Goal: Transaction & Acquisition: Purchase product/service

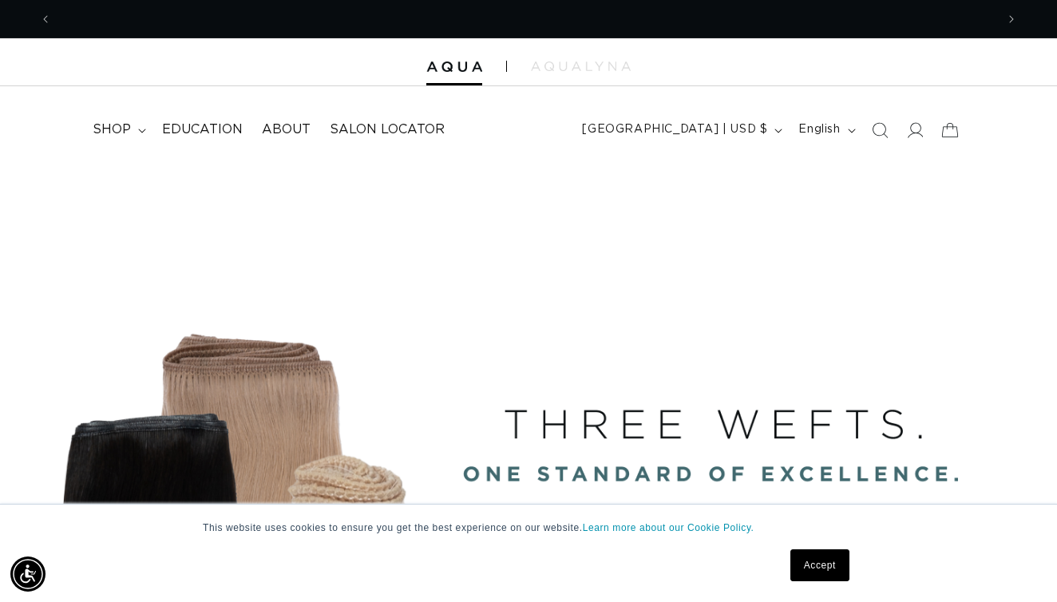
scroll to position [0, 1888]
click at [908, 129] on icon at bounding box center [914, 129] width 17 height 17
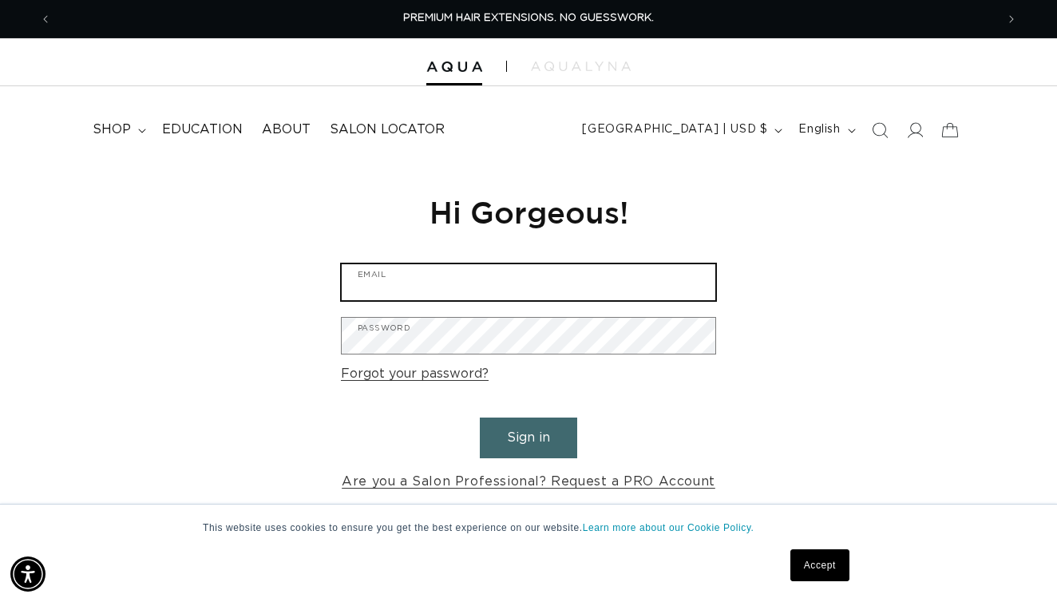
type input "[EMAIL_ADDRESS][DOMAIN_NAME]"
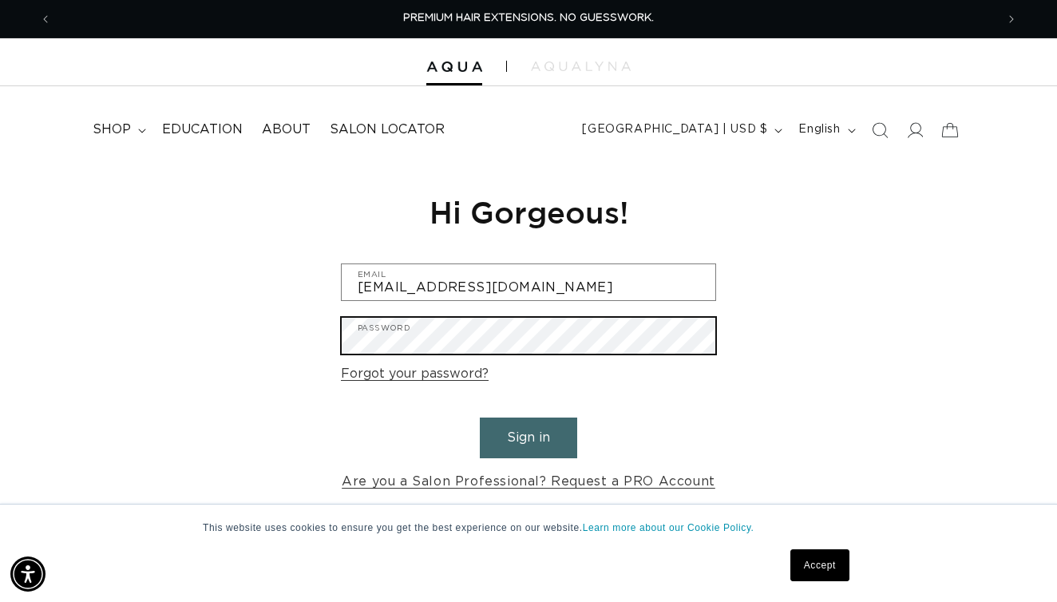
click at [529, 435] on button "Sign in" at bounding box center [528, 438] width 97 height 41
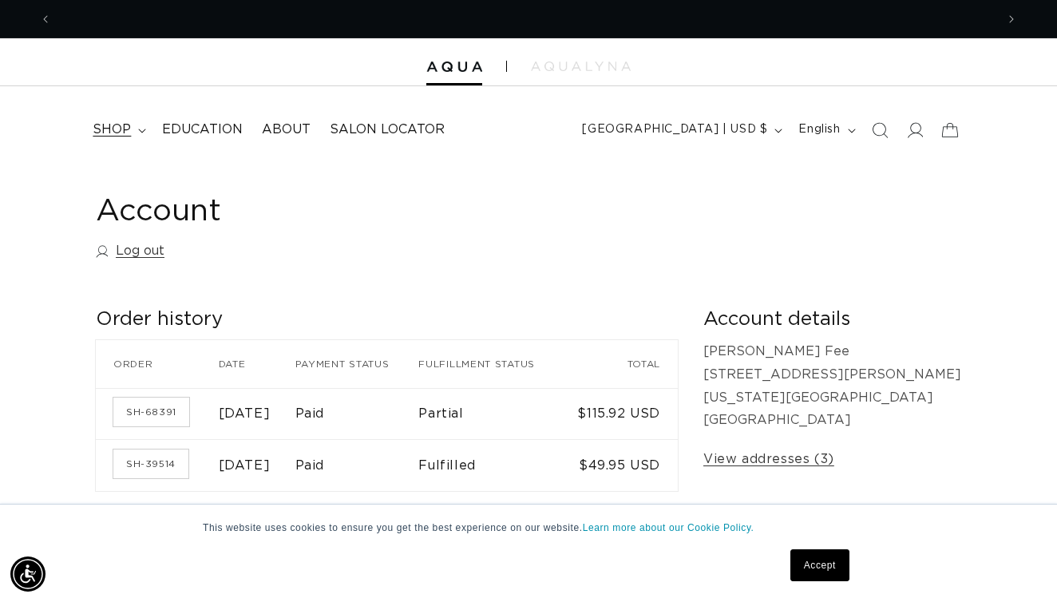
scroll to position [0, 944]
click at [118, 125] on span "shop" at bounding box center [112, 129] width 38 height 17
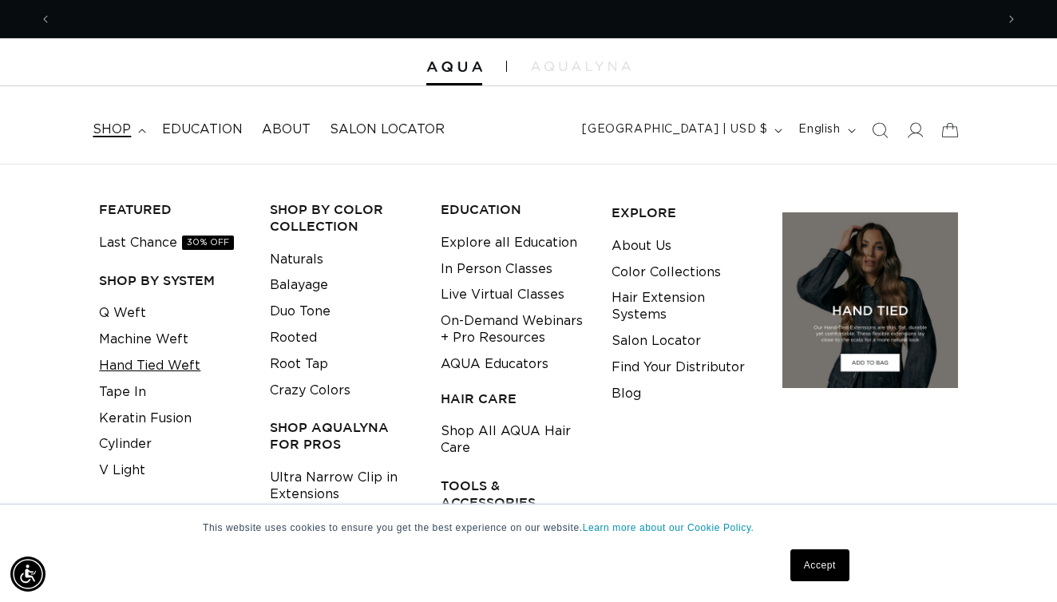
scroll to position [0, 1888]
click at [137, 382] on link "Tape In" at bounding box center [122, 392] width 47 height 26
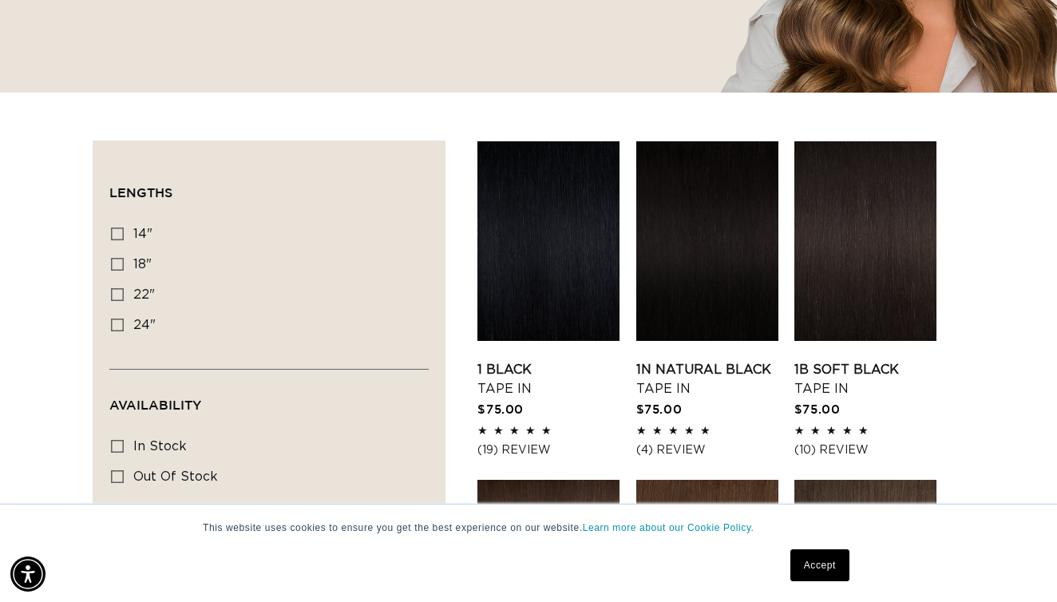
scroll to position [434, 0]
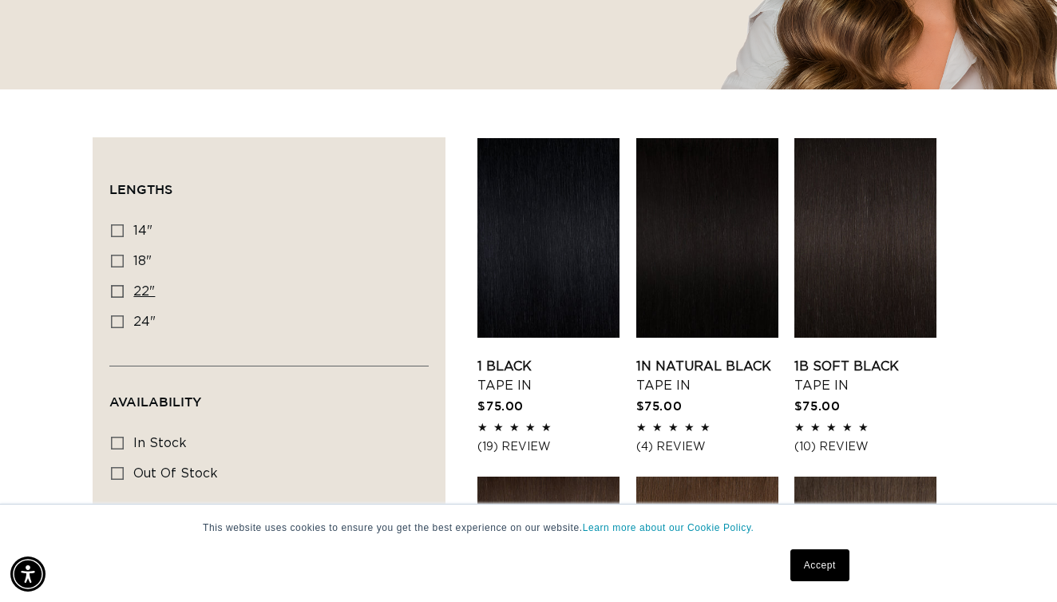
click at [121, 288] on icon at bounding box center [117, 291] width 13 height 13
click at [121, 288] on input "22" 22" (37 products)" at bounding box center [117, 291] width 13 height 13
checkbox input "true"
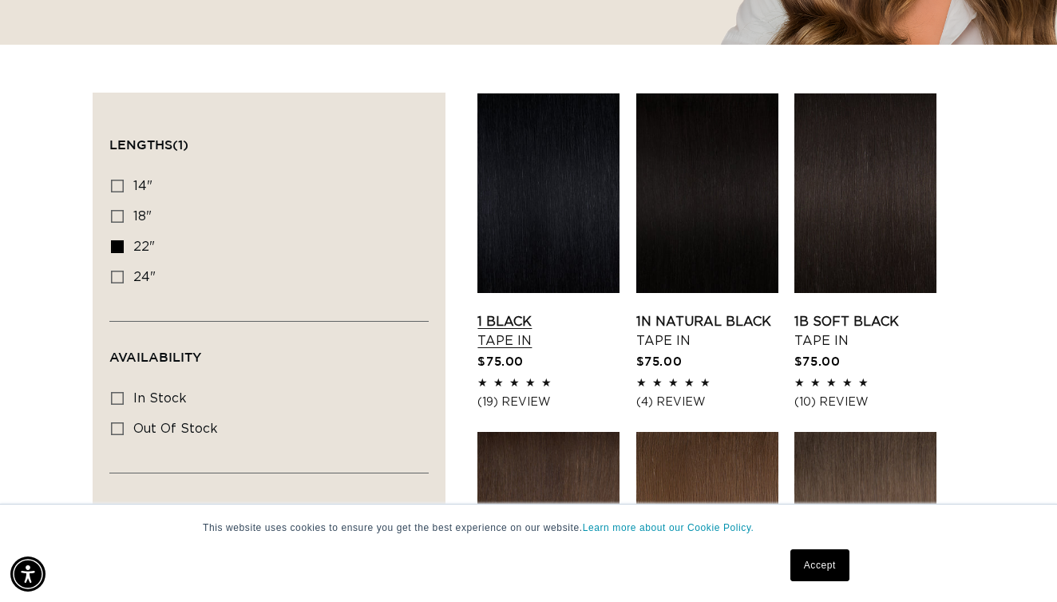
scroll to position [0, 1888]
click at [538, 331] on link "1 Black Tape In" at bounding box center [549, 331] width 142 height 38
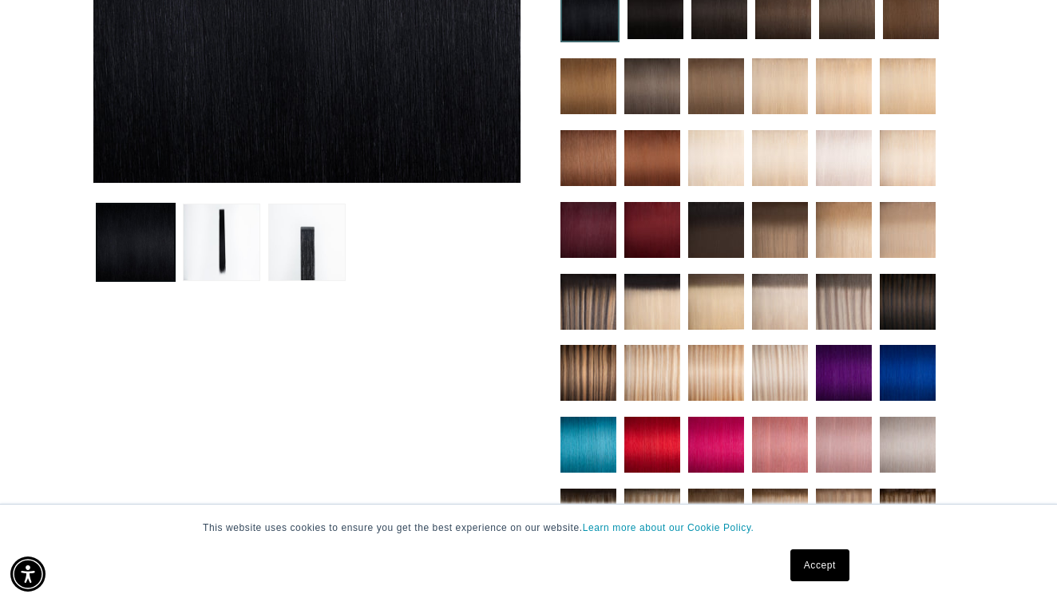
scroll to position [0, 1888]
click at [232, 260] on button "Load image 2 in gallery view" at bounding box center [221, 242] width 77 height 77
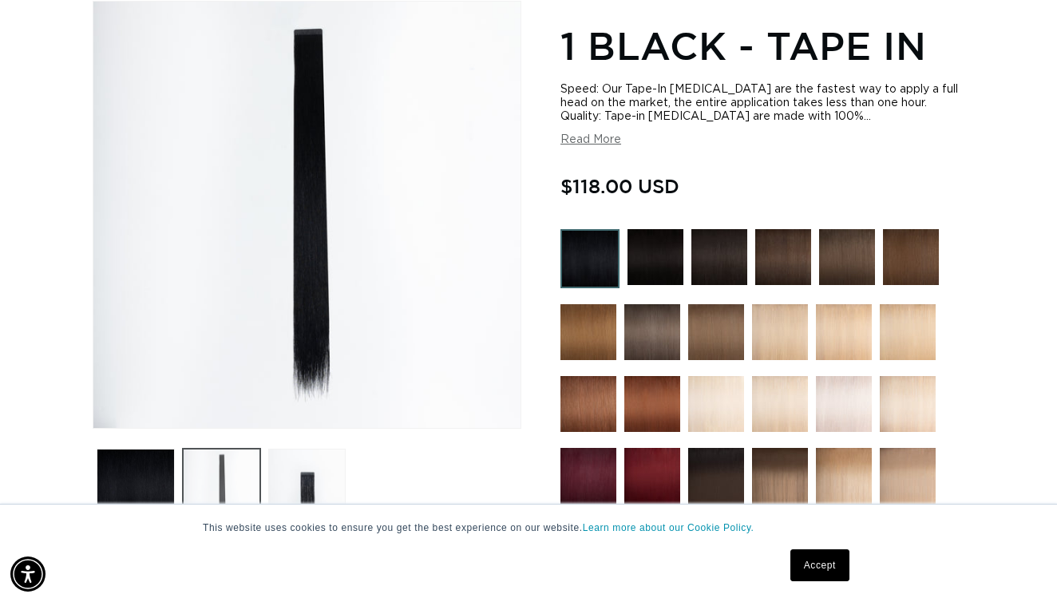
scroll to position [219, 0]
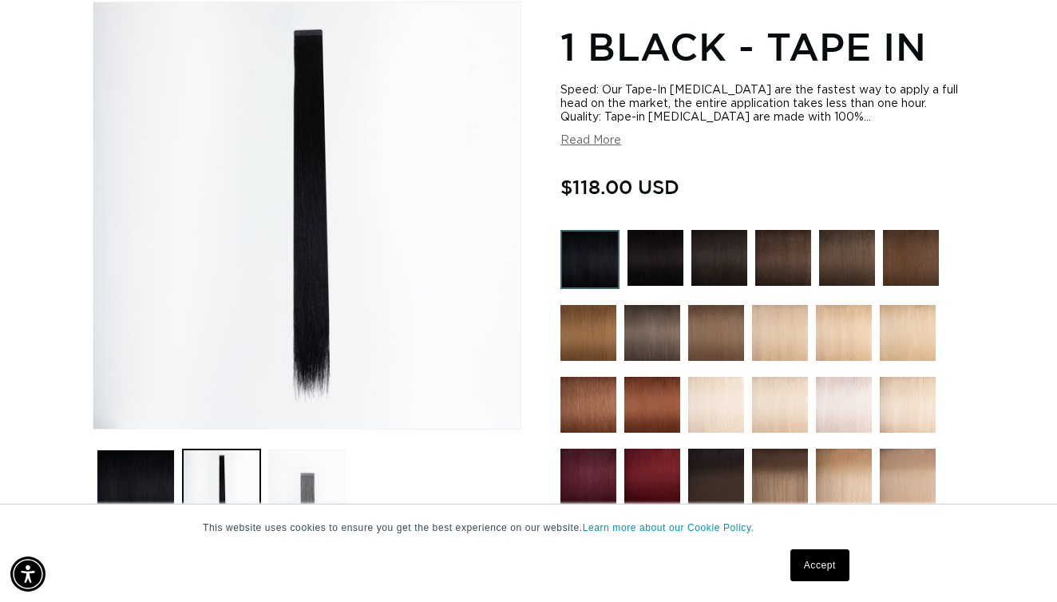
click at [304, 478] on button "Load image 3 in gallery view" at bounding box center [306, 488] width 77 height 77
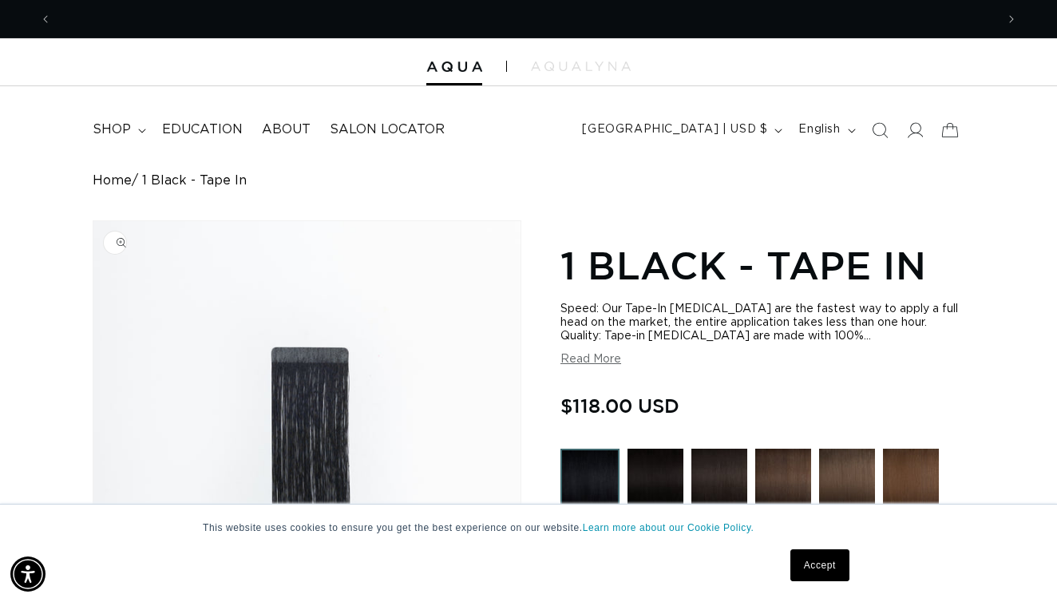
scroll to position [0, 1888]
click at [586, 356] on button "Read More" at bounding box center [591, 360] width 61 height 14
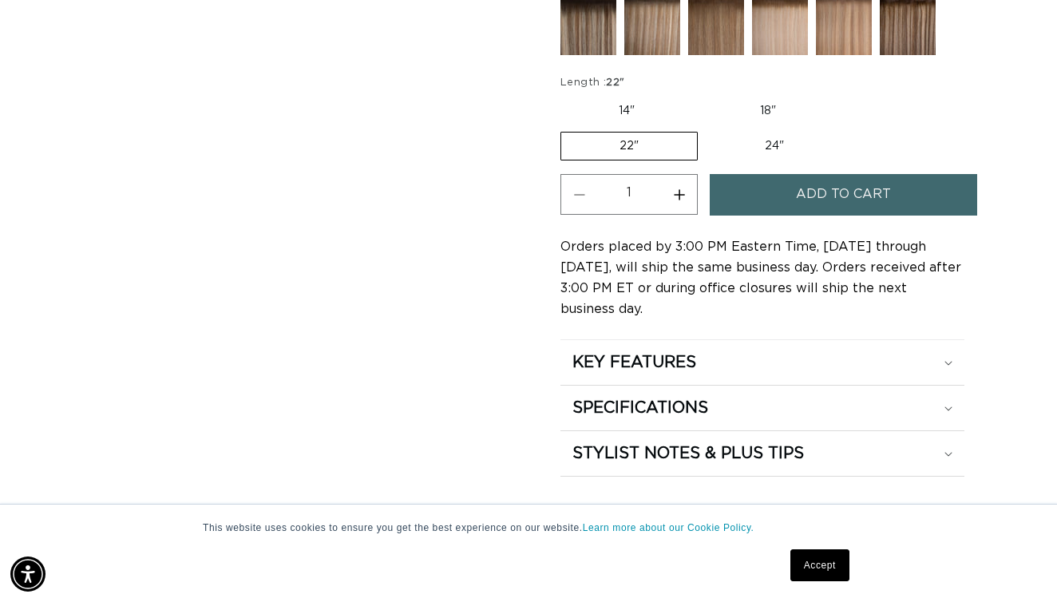
scroll to position [1307, 0]
click at [717, 363] on div "KEY FEATURES" at bounding box center [763, 362] width 380 height 21
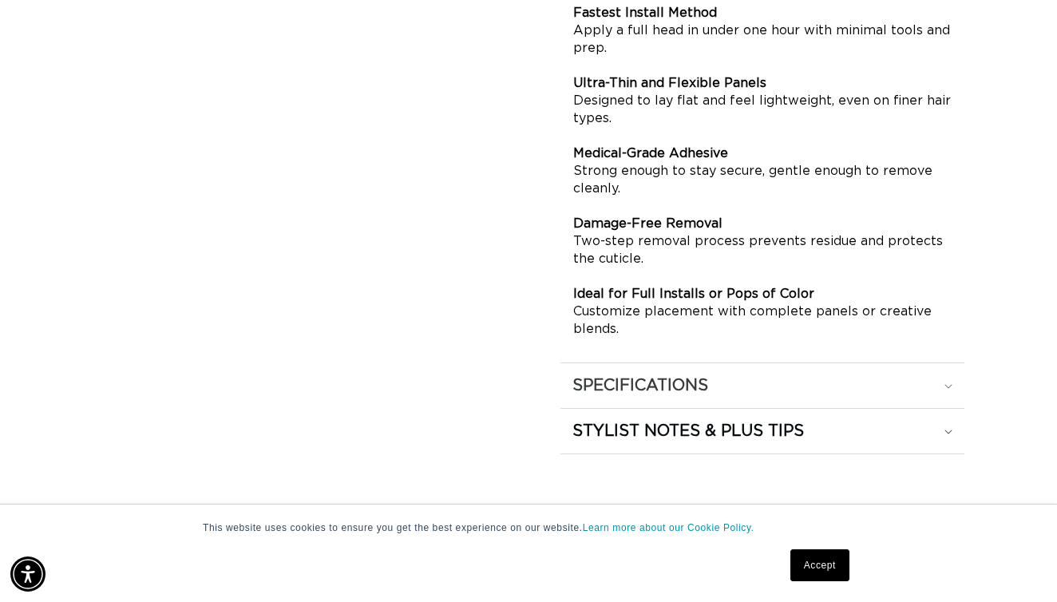
click at [708, 383] on h2 "SPECIFICATIONS" at bounding box center [641, 385] width 136 height 21
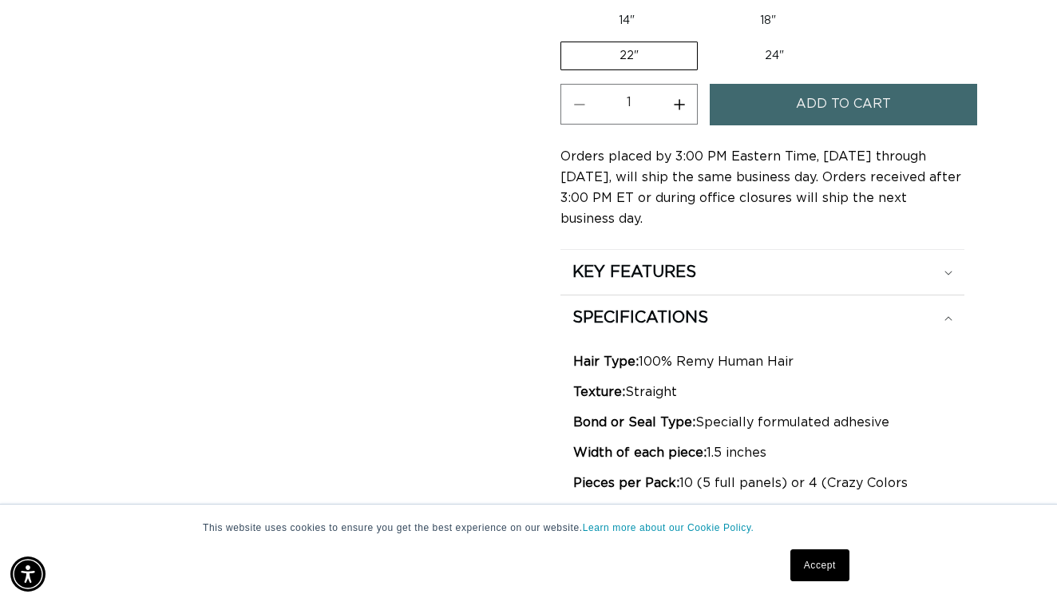
click at [826, 101] on span "Add to cart" at bounding box center [843, 104] width 95 height 41
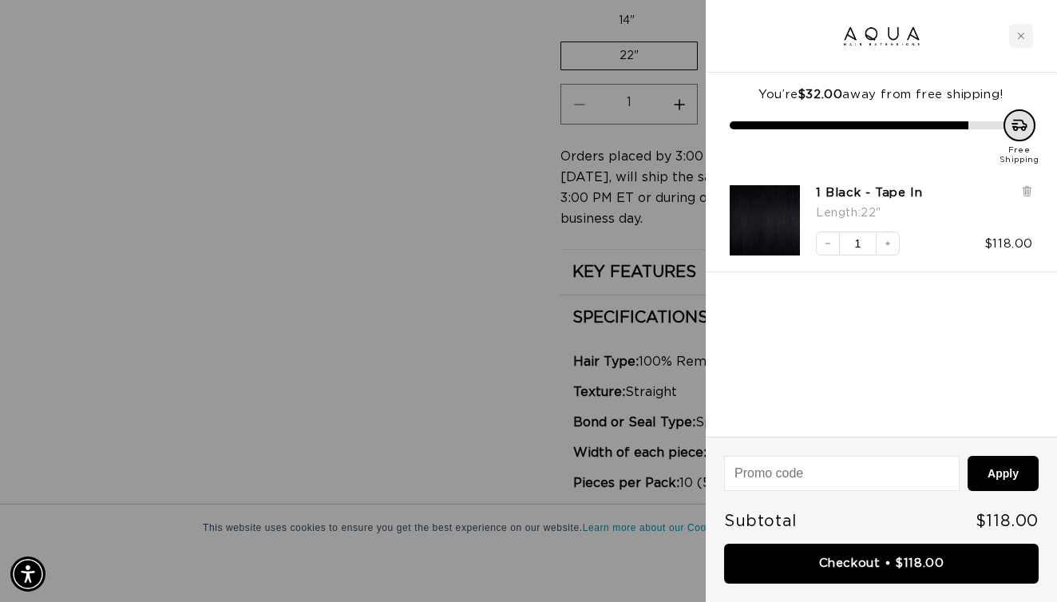
click at [509, 287] on div at bounding box center [528, 301] width 1057 height 602
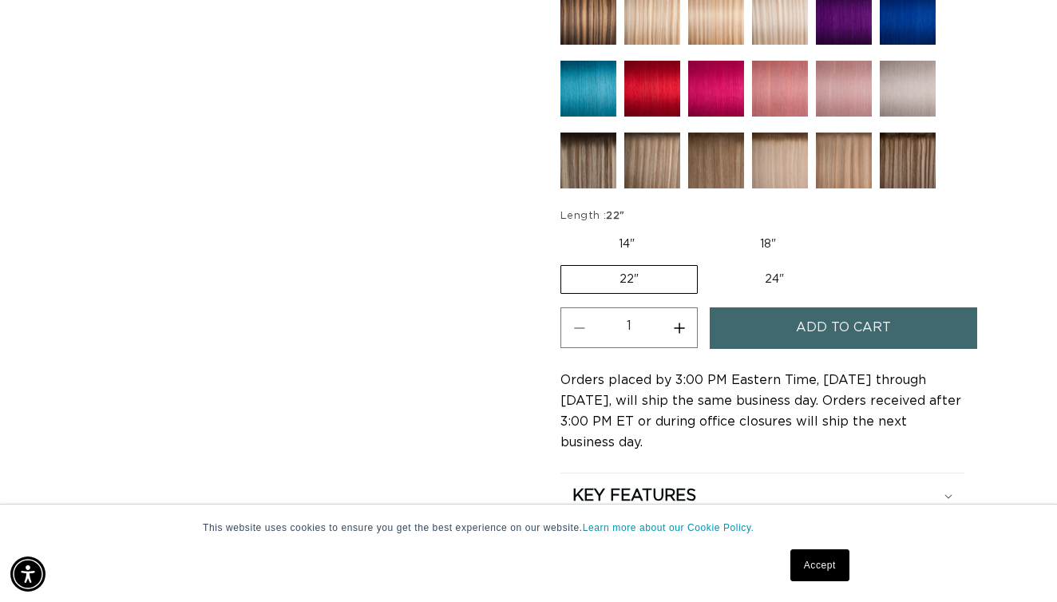
scroll to position [0, 944]
